Goal: Information Seeking & Learning: Find specific page/section

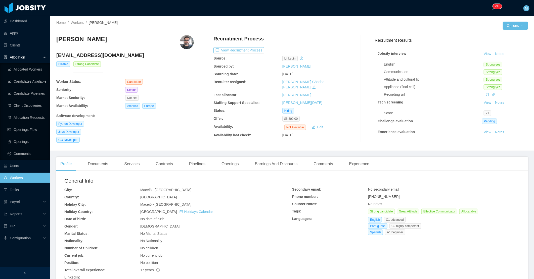
click at [29, 177] on link "Workers" at bounding box center [25, 178] width 42 height 10
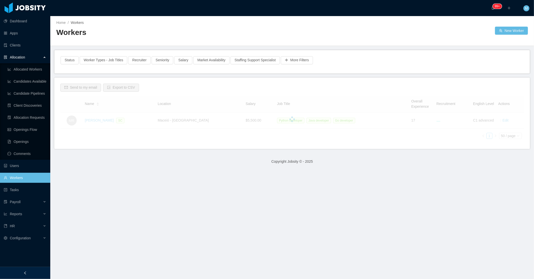
click at [162, 30] on h2 "Workers" at bounding box center [174, 32] width 236 height 10
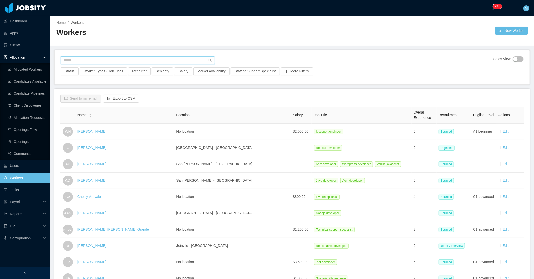
click at [95, 60] on input "text" at bounding box center [138, 60] width 154 height 8
paste input "**********"
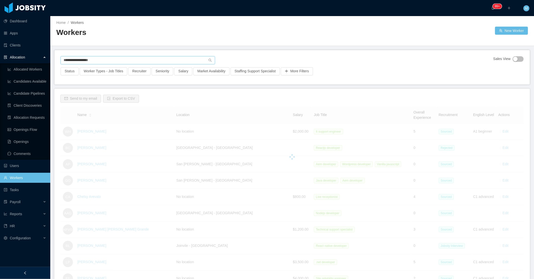
type input "**********"
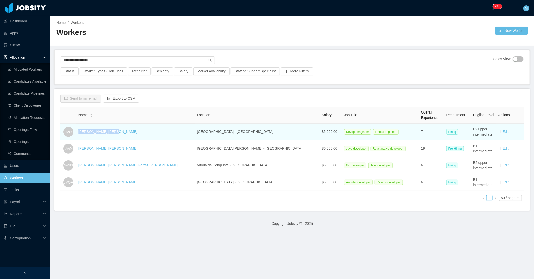
drag, startPoint x: 116, startPoint y: 134, endPoint x: 84, endPoint y: 134, distance: 31.9
click at [84, 134] on tr "JVO Joao Vitor Oliveira São Paulo - Brazil $5,000.00 Devops engineer Finops eng…" at bounding box center [291, 132] width 463 height 17
copy tr "Joao Vitor Oliveira"
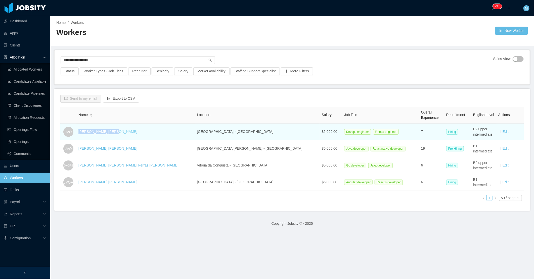
click at [110, 133] on link "Joao Vitor Oliveira" at bounding box center [107, 132] width 59 height 4
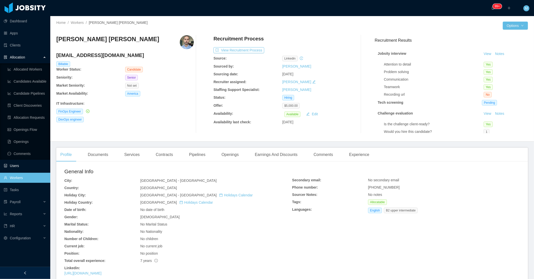
drag, startPoint x: 12, startPoint y: 176, endPoint x: 40, endPoint y: 162, distance: 31.6
click at [12, 176] on link "Workers" at bounding box center [25, 178] width 42 height 10
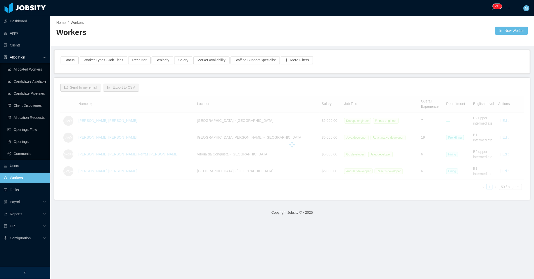
drag, startPoint x: 182, startPoint y: 32, endPoint x: 131, endPoint y: 48, distance: 53.2
click at [181, 32] on h2 "Workers" at bounding box center [174, 32] width 236 height 10
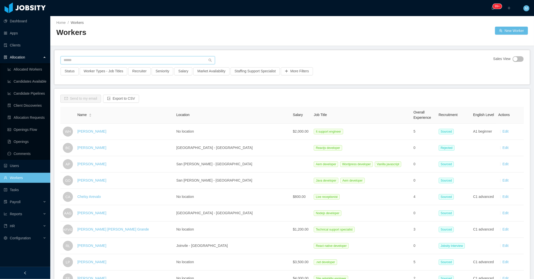
click at [85, 61] on input "text" at bounding box center [138, 60] width 154 height 8
paste input "**********"
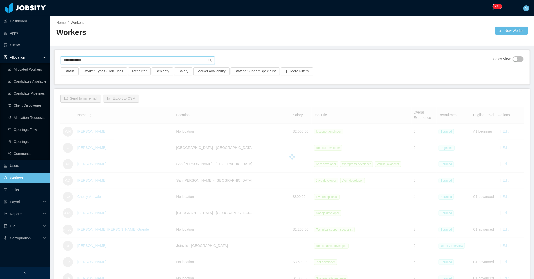
type input "**********"
click at [363, 59] on div "**********" at bounding box center [292, 61] width 463 height 11
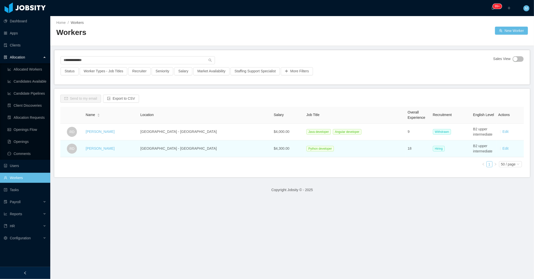
drag, startPoint x: 120, startPoint y: 149, endPoint x: 87, endPoint y: 147, distance: 33.5
click at [87, 147] on tr "RD Ricardo Dantas Recife - Brazil $4,300.00 Python developer 18 Hiring B2 upper…" at bounding box center [291, 148] width 463 height 17
copy tr "Ricardo Dantas"
click at [111, 147] on link "Ricardo Dantas" at bounding box center [100, 148] width 29 height 4
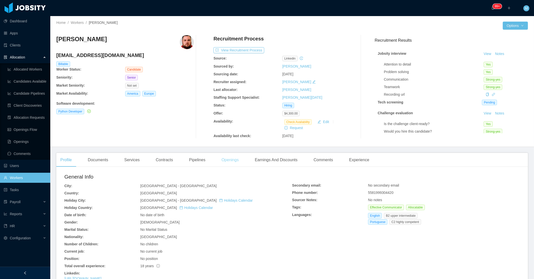
click at [232, 158] on div "Openings" at bounding box center [229, 160] width 25 height 14
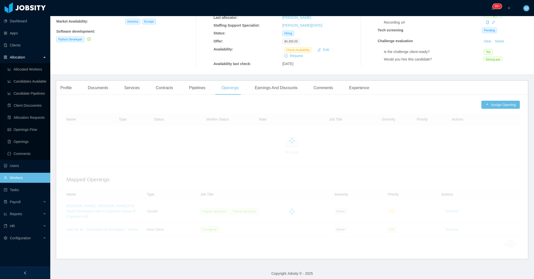
scroll to position [76, 0]
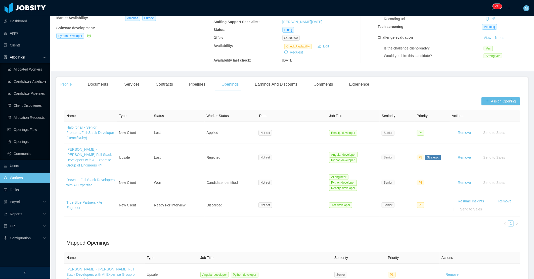
click at [64, 83] on div "Profile" at bounding box center [65, 84] width 19 height 14
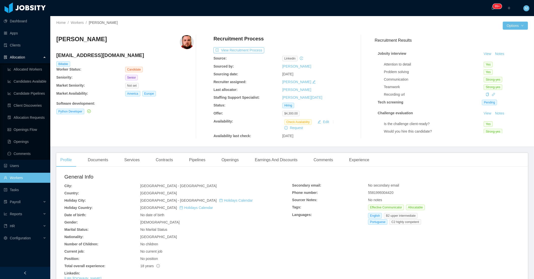
drag, startPoint x: 38, startPoint y: 273, endPoint x: 39, endPoint y: 269, distance: 3.7
click at [39, 270] on div at bounding box center [25, 273] width 50 height 12
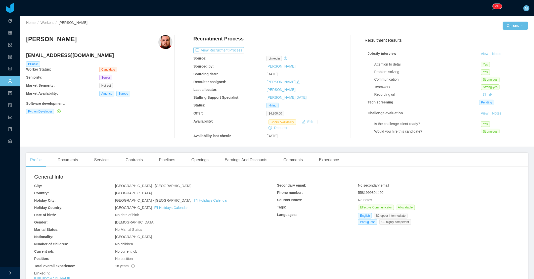
click at [164, 130] on div "Ricardo Dantas ricardilhodantas@gmail.com Billable Worker Status: Candidate Sen…" at bounding box center [99, 87] width 146 height 104
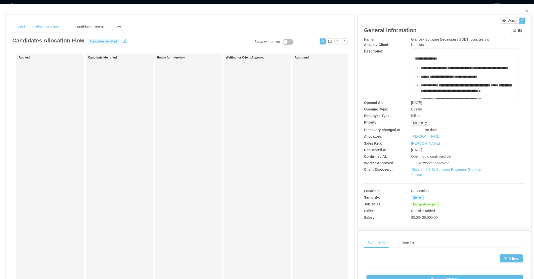
click at [129, 193] on div "Candidate Identified" at bounding box center [123, 179] width 70 height 247
drag, startPoint x: 522, startPoint y: 11, endPoint x: 477, endPoint y: 11, distance: 44.7
click at [520, 12] on span "Close" at bounding box center [527, 11] width 14 height 14
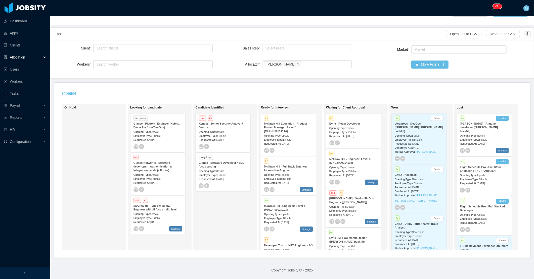
click at [225, 87] on div "Pipeline" at bounding box center [292, 93] width 468 height 14
click at [28, 269] on div at bounding box center [25, 273] width 50 height 12
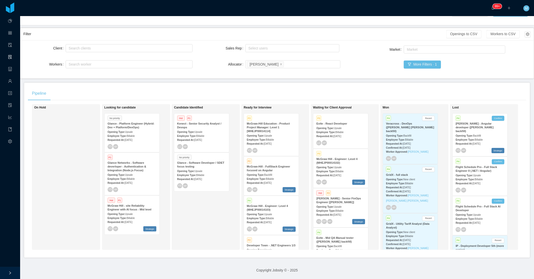
click at [193, 209] on div "Candidate Identified Hot P1 Kenect - Senior Security Analyst / Devops Opening T…" at bounding box center [209, 177] width 70 height 141
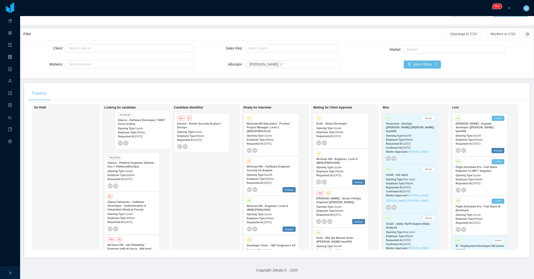
drag, startPoint x: 210, startPoint y: 170, endPoint x: 147, endPoint y: 129, distance: 75.0
click at [147, 129] on div "On Hold Looking for candidate No priority Glance - Platform Engineer (Hybrid: D…" at bounding box center [277, 179] width 498 height 150
click at [135, 168] on div "Opening Type: Upsale" at bounding box center [132, 170] width 49 height 5
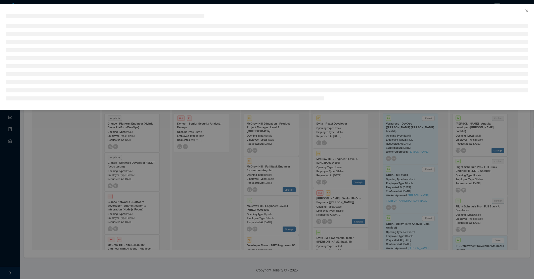
click at [91, 175] on div at bounding box center [267, 139] width 534 height 279
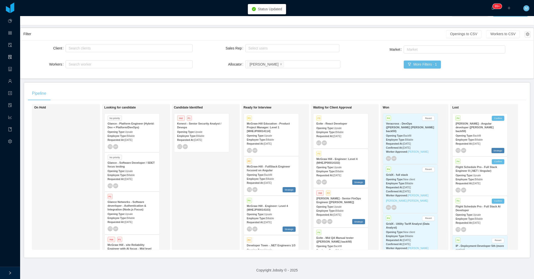
click at [143, 137] on div "Requested At: [DATE]" at bounding box center [132, 139] width 49 height 5
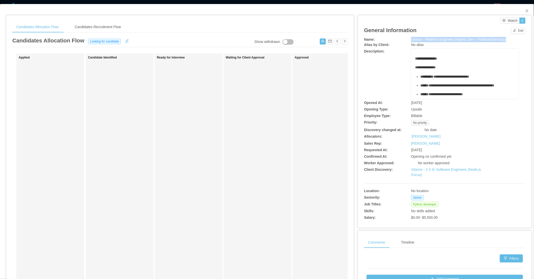
drag, startPoint x: 406, startPoint y: 38, endPoint x: 509, endPoint y: 39, distance: 102.8
click at [509, 39] on div "Name: Glance - Platform Engineer (Hybrid: Dev + Platform/DevOps)" at bounding box center [444, 39] width 161 height 5
copy div "Glance - Platform Engineer (Hybrid: Dev + Platform/DevOps)"
drag, startPoint x: 254, startPoint y: 170, endPoint x: 256, endPoint y: 167, distance: 4.3
click at [256, 167] on div "Waiting for Client Approval" at bounding box center [261, 179] width 70 height 247
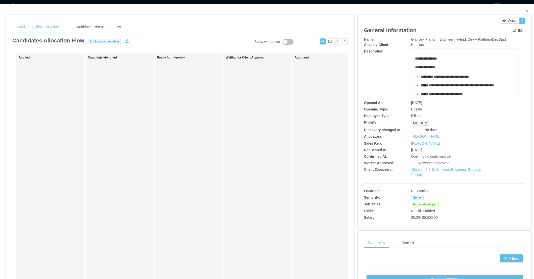
drag, startPoint x: 312, startPoint y: 122, endPoint x: 316, endPoint y: 123, distance: 3.4
click at [315, 124] on div "Approved" at bounding box center [329, 179] width 70 height 247
drag, startPoint x: 209, startPoint y: 139, endPoint x: 305, endPoint y: 116, distance: 98.5
click at [212, 142] on div "Ready for Interview" at bounding box center [192, 179] width 70 height 247
click at [525, 12] on icon "icon: close" at bounding box center [526, 10] width 3 height 3
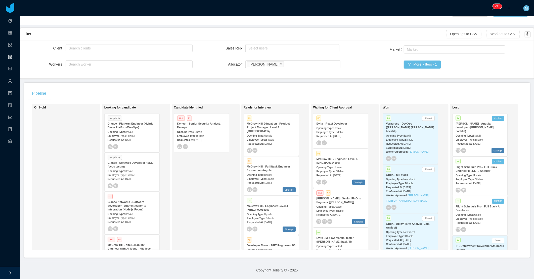
click at [128, 174] on span "Billable" at bounding box center [131, 175] width 8 height 3
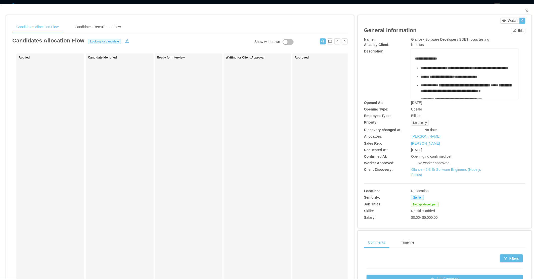
drag, startPoint x: 371, startPoint y: 71, endPoint x: 403, endPoint y: 53, distance: 36.8
click at [371, 71] on div "**********" at bounding box center [444, 74] width 161 height 50
click at [525, 9] on icon "icon: close" at bounding box center [527, 11] width 4 height 4
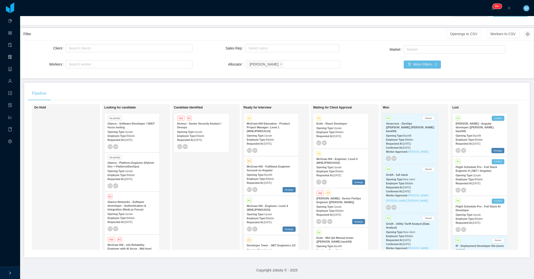
click at [209, 205] on div "Candidate Identified Hot P1 Kenect - Senior Security Analyst / Devops Opening T…" at bounding box center [209, 177] width 70 height 141
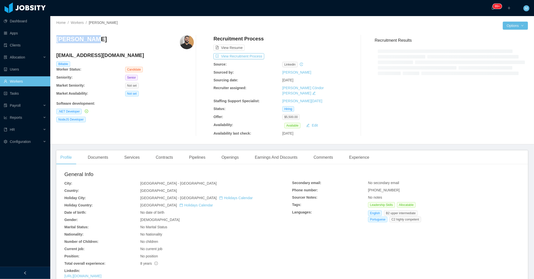
drag, startPoint x: 101, startPoint y: 41, endPoint x: 54, endPoint y: 38, distance: 47.6
click at [54, 38] on div "Home / Workers / Julio Lemes / Options Julio Lemes juliolemesti@gmail.com Billa…" at bounding box center [291, 80] width 483 height 128
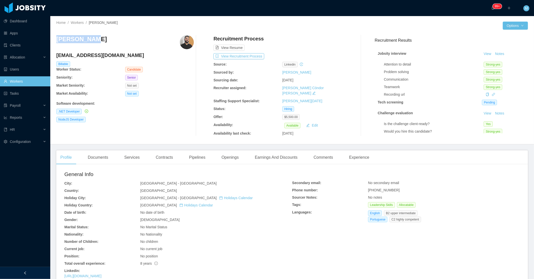
copy h3 "Julio Lemes"
